Goal: Book appointment/travel/reservation

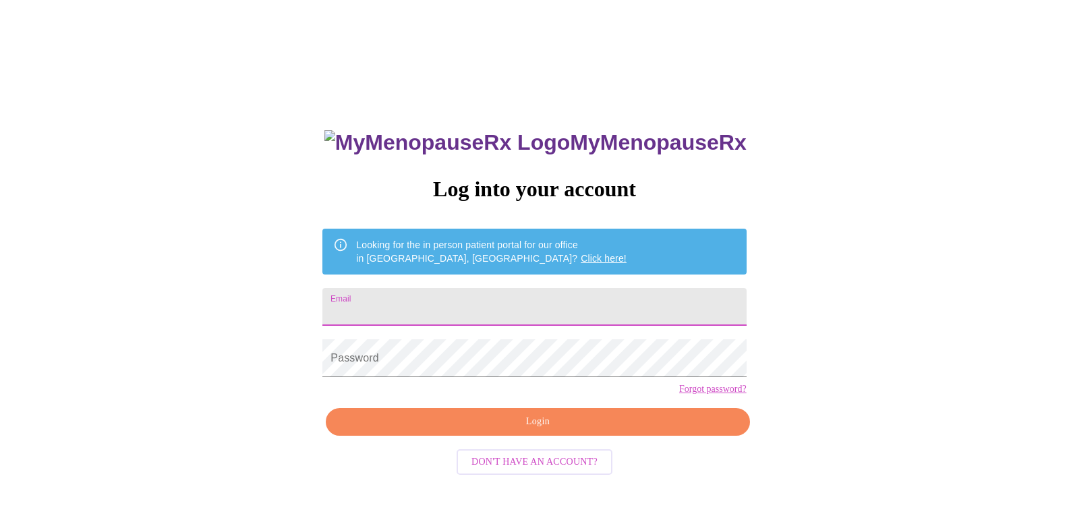
click at [591, 301] on input "Email" at bounding box center [534, 307] width 424 height 38
type input "[EMAIL_ADDRESS][DOMAIN_NAME]"
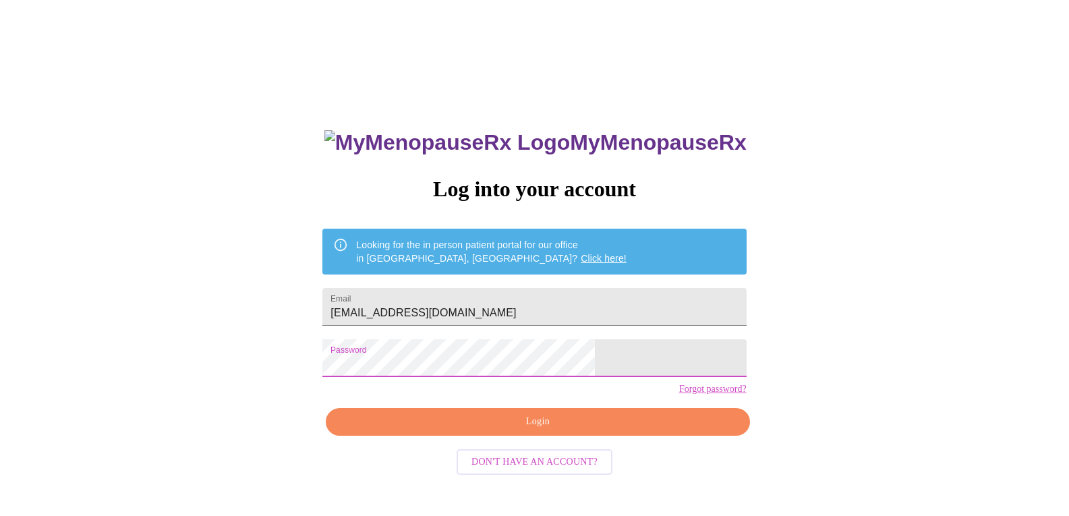
click at [573, 430] on span "Login" at bounding box center [537, 421] width 393 height 17
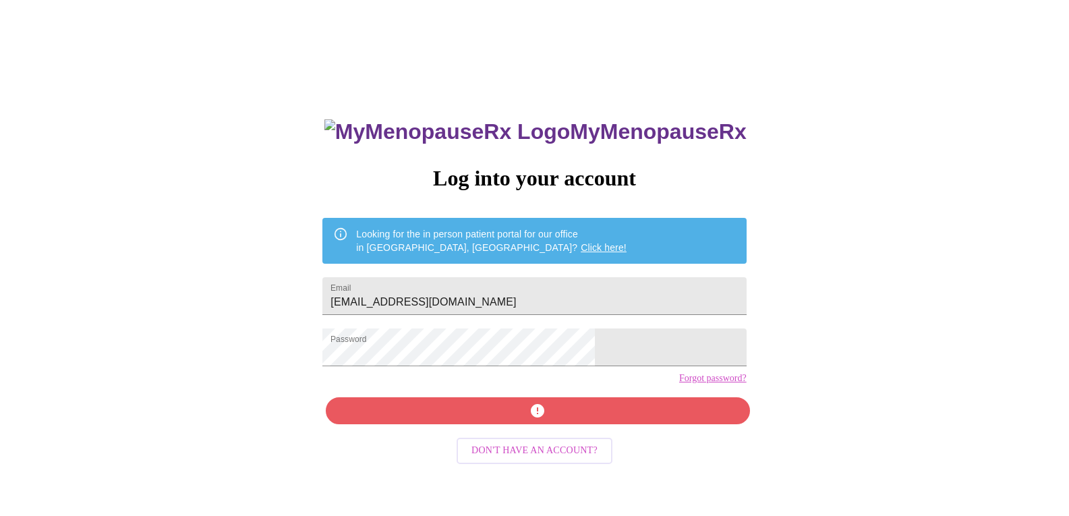
scroll to position [13, 0]
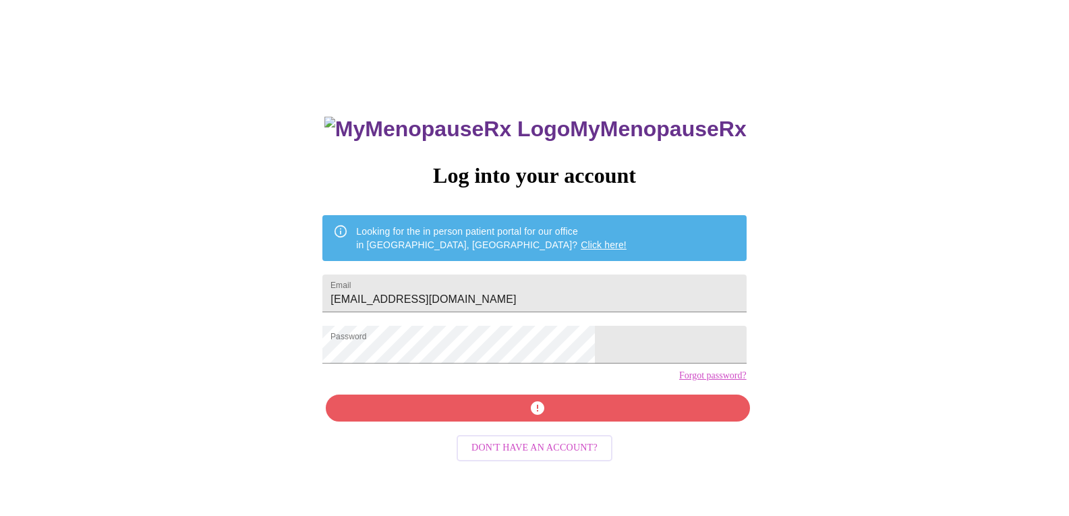
click at [538, 434] on div "MyMenopauseRx Log into your account Looking for the in person patient portal fo…" at bounding box center [534, 353] width 450 height 516
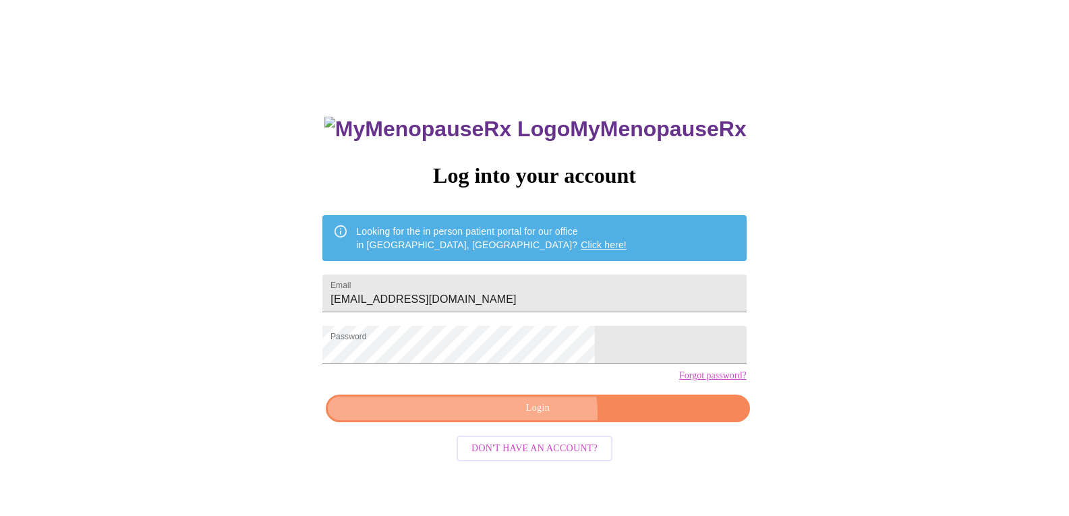
click at [531, 417] on span "Login" at bounding box center [537, 408] width 393 height 17
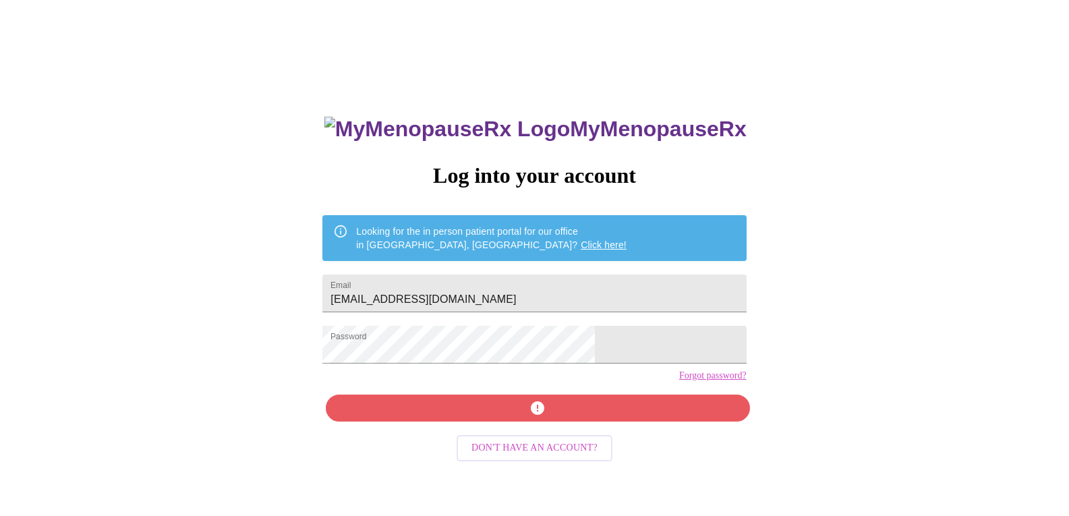
click at [537, 432] on div "MyMenopauseRx Log into your account Looking for the in person patient portal fo…" at bounding box center [534, 353] width 450 height 516
drag, startPoint x: 537, startPoint y: 432, endPoint x: 498, endPoint y: 405, distance: 47.4
click at [503, 413] on div "MyMenopauseRx Log into your account Looking for the in person patient portal fo…" at bounding box center [534, 353] width 450 height 516
click at [353, 349] on div "MyMenopauseRx Log into your account Looking for the in person patient portal fo…" at bounding box center [534, 301] width 1058 height 619
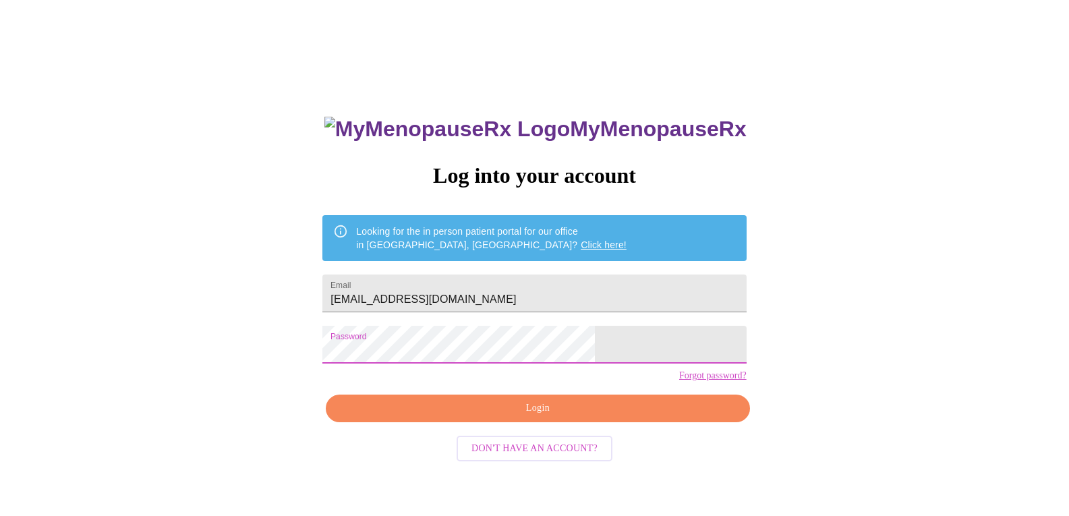
click at [508, 417] on span "Login" at bounding box center [537, 408] width 393 height 17
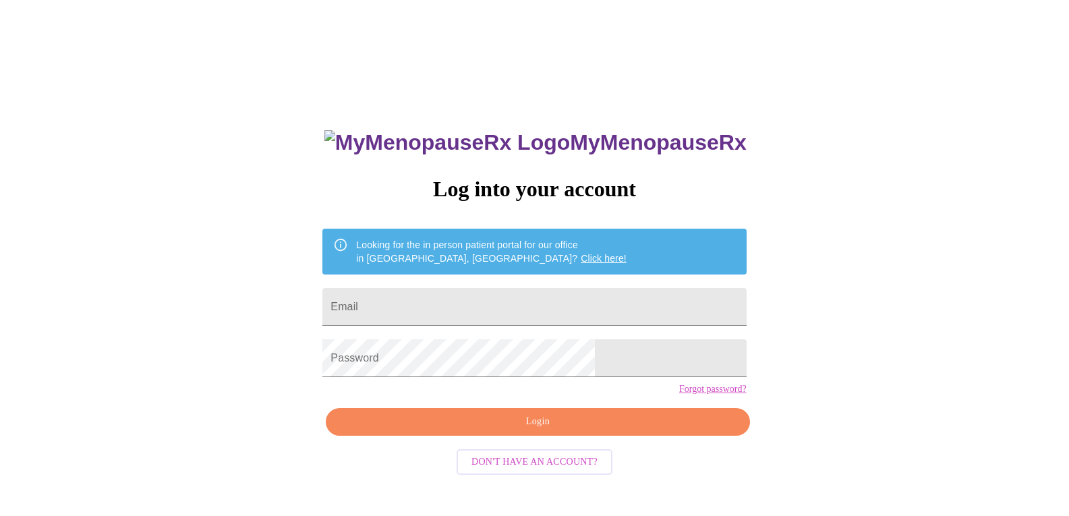
scroll to position [13, 0]
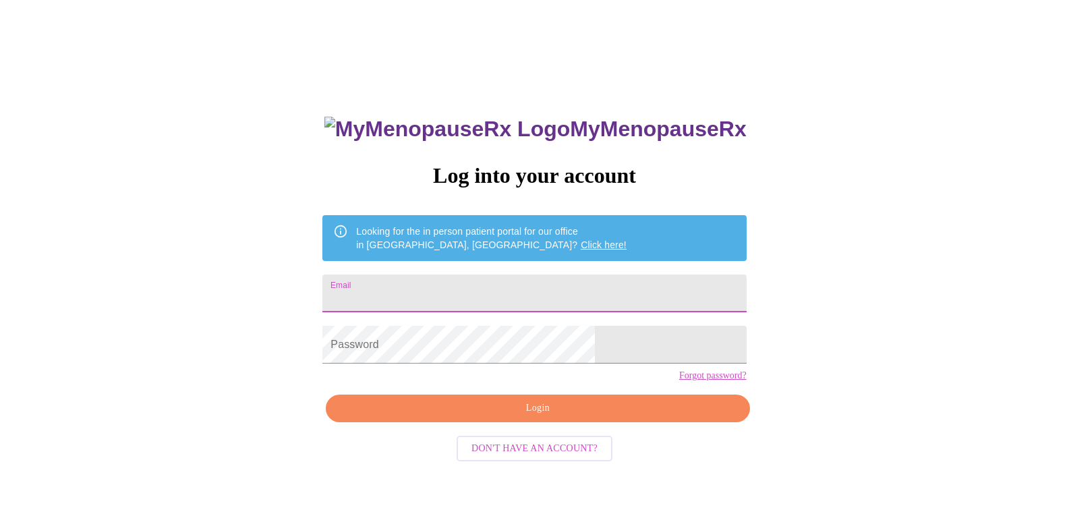
click at [504, 278] on input "Email" at bounding box center [534, 293] width 424 height 38
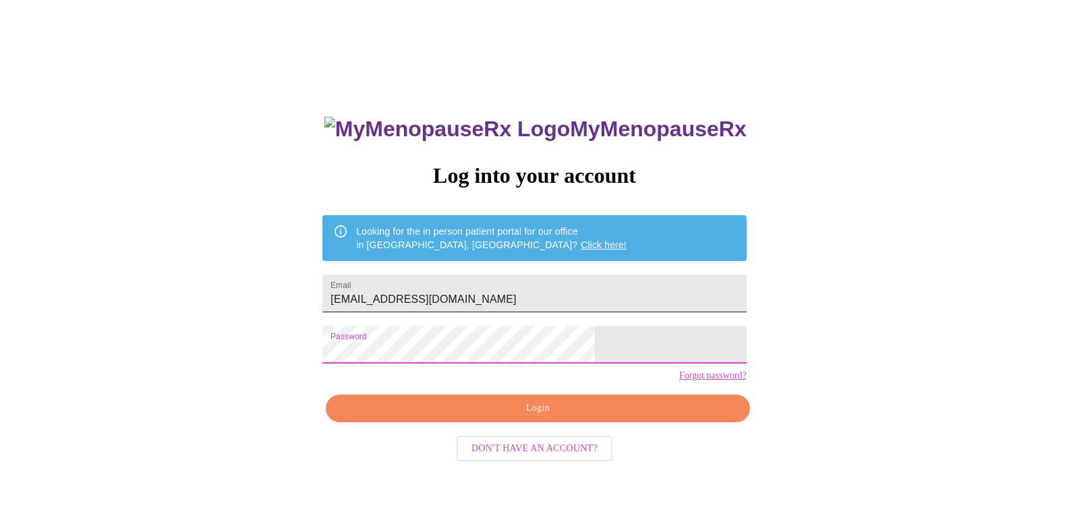
click at [562, 291] on input "[EMAIL_ADDRESS][DOMAIN_NAME]" at bounding box center [534, 293] width 424 height 38
type input "[EMAIL_ADDRESS][DOMAIN_NAME]"
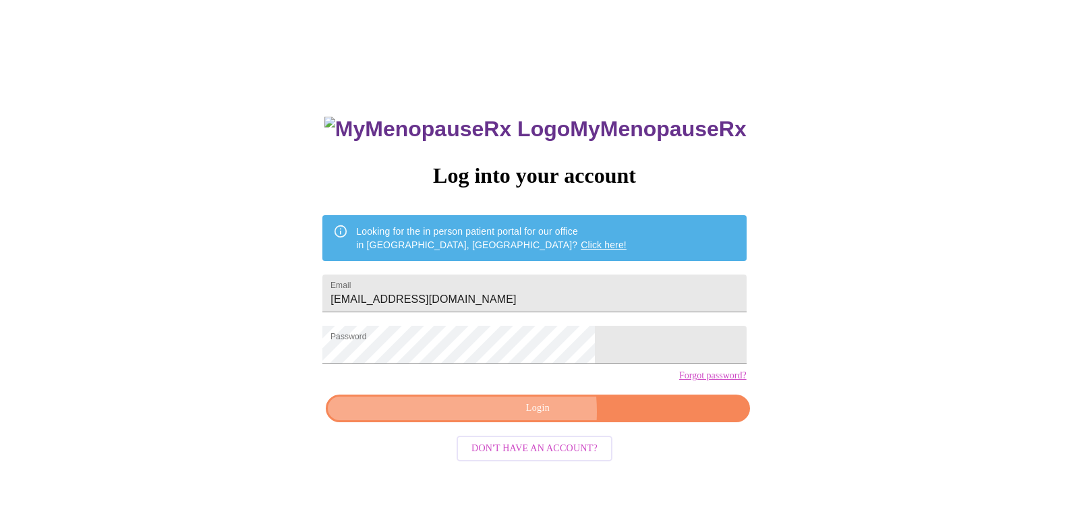
click at [502, 417] on span "Login" at bounding box center [537, 408] width 393 height 17
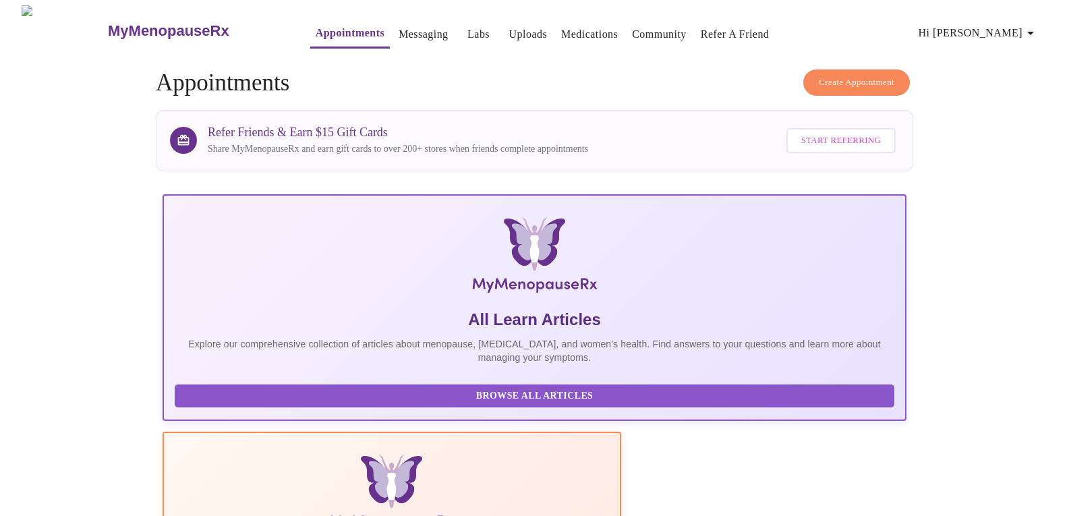
click at [1018, 29] on span "Hi Scarlet" at bounding box center [979, 33] width 120 height 19
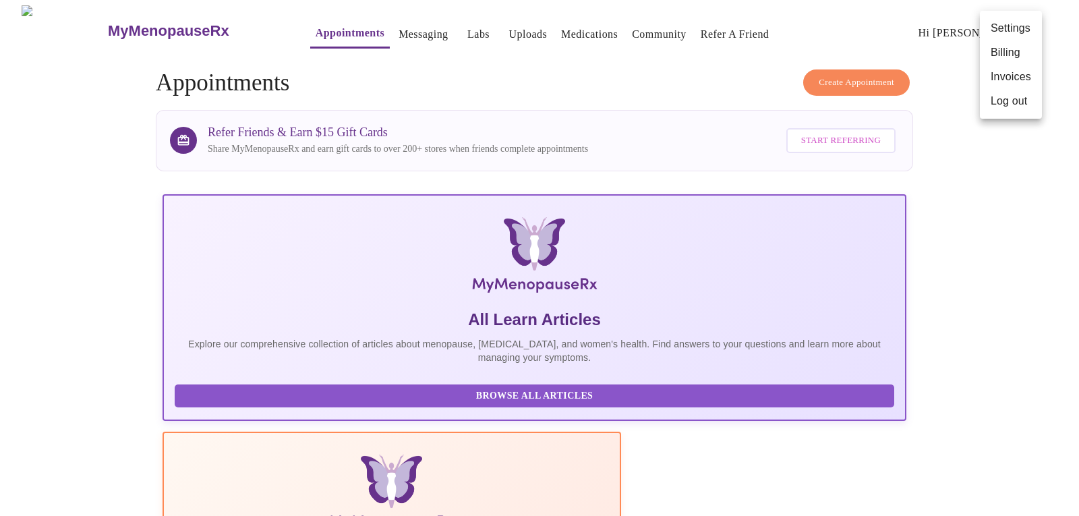
click at [320, 26] on div at bounding box center [539, 258] width 1079 height 516
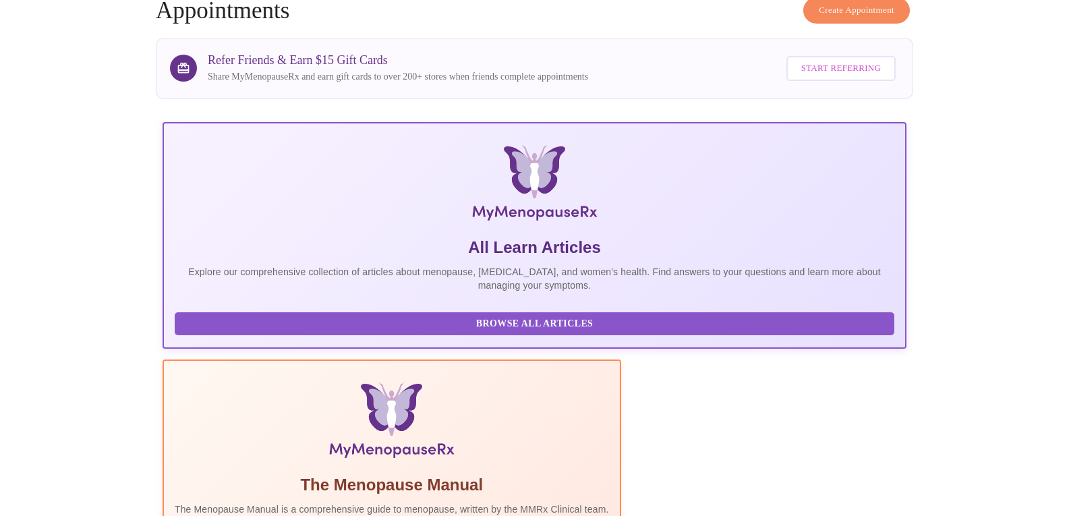
scroll to position [223, 0]
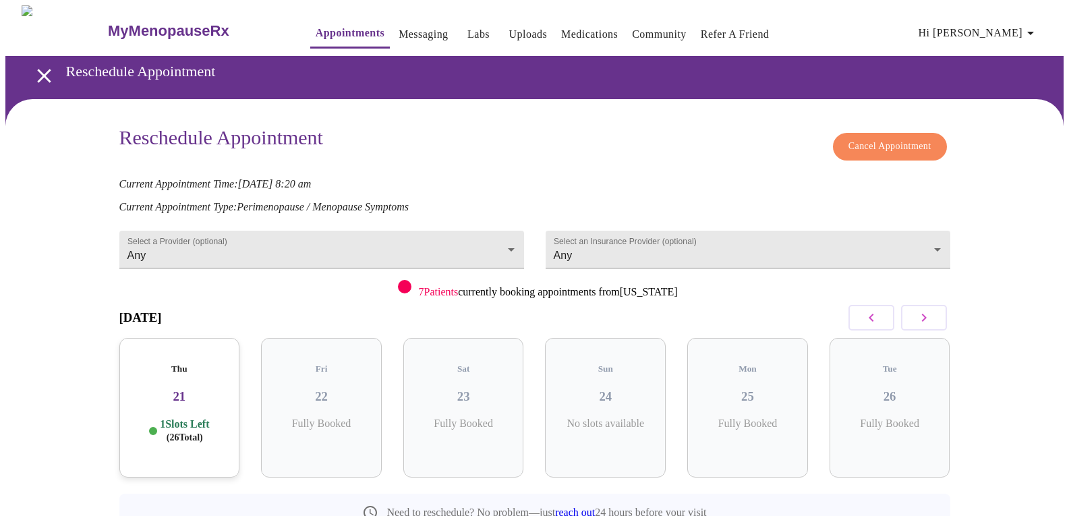
click at [877, 140] on span "Cancel Appointment" at bounding box center [889, 146] width 83 height 17
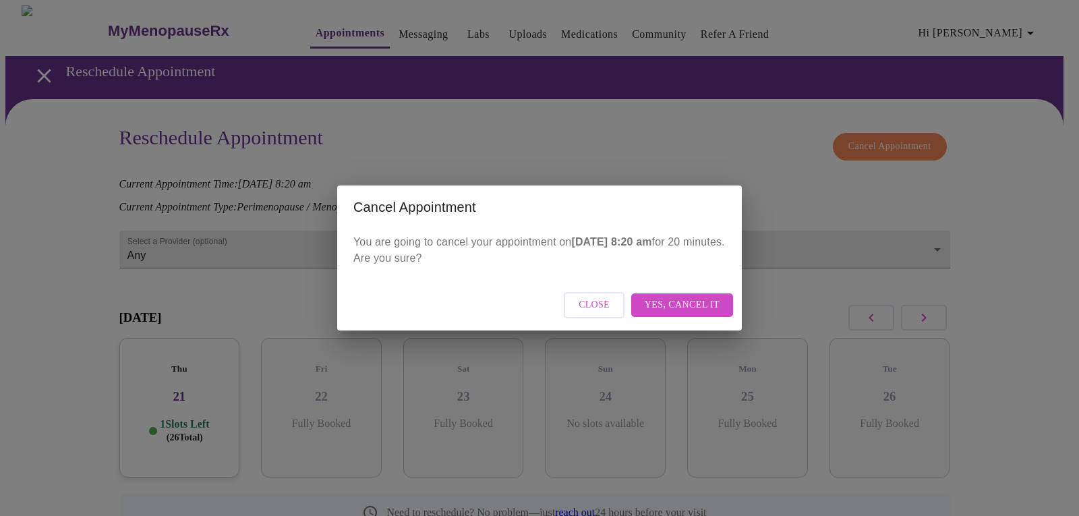
click at [691, 303] on span "Yes, cancel it" at bounding box center [682, 305] width 75 height 17
click at [653, 308] on span "Close" at bounding box center [652, 305] width 31 height 17
